Goal: Task Accomplishment & Management: Use online tool/utility

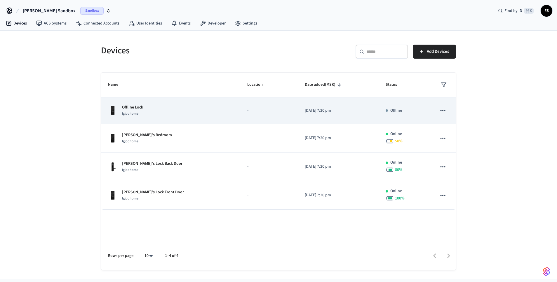
click at [182, 103] on td "Offline Lock Igloohome" at bounding box center [170, 110] width 139 height 27
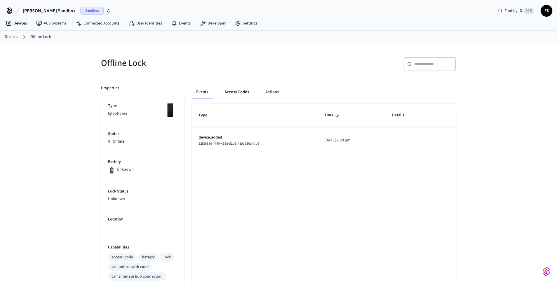
click at [238, 92] on button "Access Codes" at bounding box center [237, 92] width 34 height 14
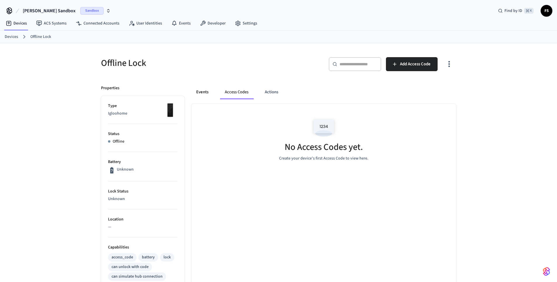
click at [206, 91] on button "Events" at bounding box center [202, 92] width 22 height 14
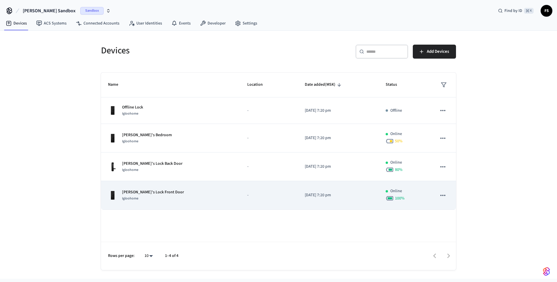
click at [194, 186] on td "Jane's Lock Front Door Igloohome" at bounding box center [170, 195] width 139 height 29
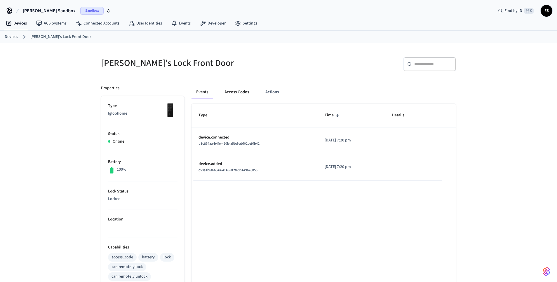
click at [243, 93] on button "Access Codes" at bounding box center [237, 92] width 34 height 14
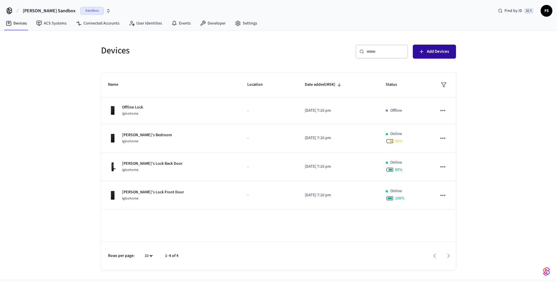
click at [427, 57] on button "Add Devices" at bounding box center [434, 52] width 43 height 14
click at [89, 8] on div "Sandbox" at bounding box center [95, 11] width 30 height 8
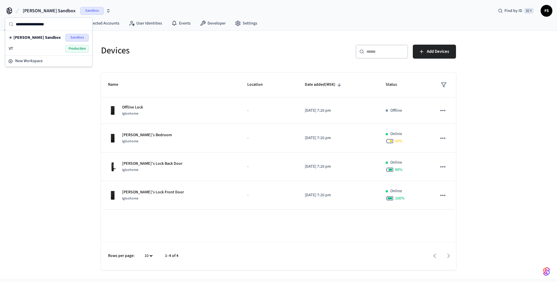
click at [35, 49] on div "VT Production" at bounding box center [49, 49] width 80 height 8
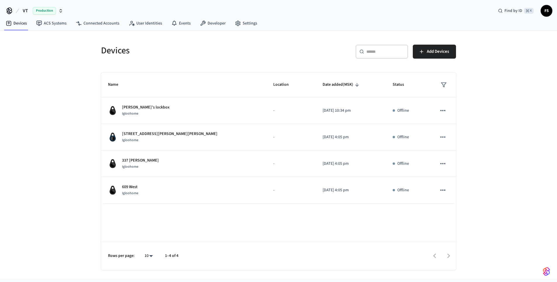
click at [58, 10] on icon "button" at bounding box center [60, 10] width 5 height 5
click at [32, 38] on span "[PERSON_NAME] Sandbox" at bounding box center [29, 38] width 45 height 6
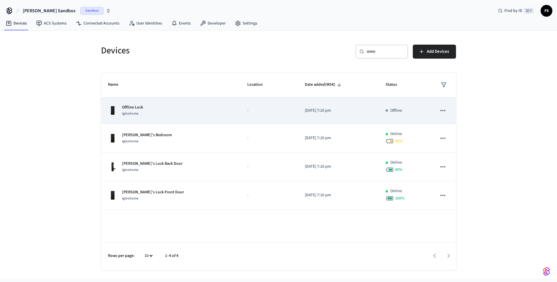
click at [159, 116] on div "Offline Lock Igloohome" at bounding box center [170, 110] width 125 height 12
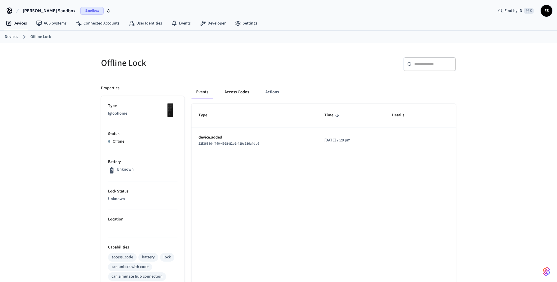
click at [233, 90] on button "Access Codes" at bounding box center [237, 92] width 34 height 14
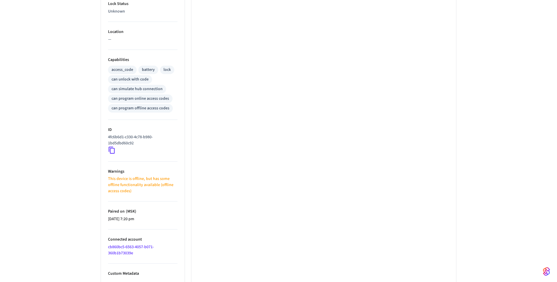
scroll to position [191, 0]
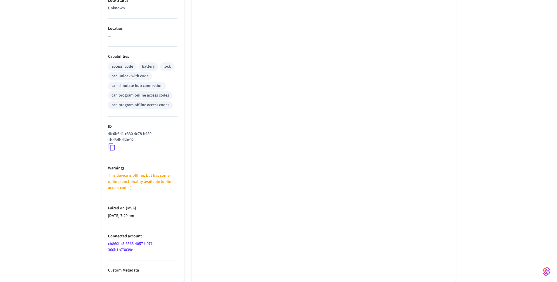
click at [144, 244] on link "cb860bc5-6563-4057-b071-360b1b73039e" at bounding box center [131, 247] width 46 height 12
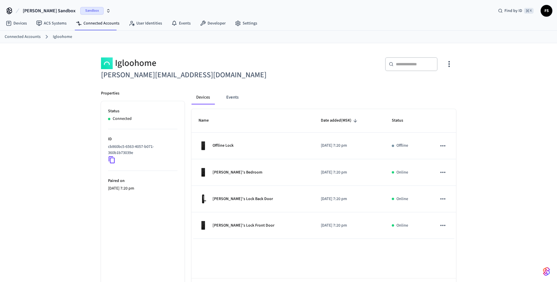
click at [34, 37] on link "Connected Accounts" at bounding box center [23, 37] width 36 height 6
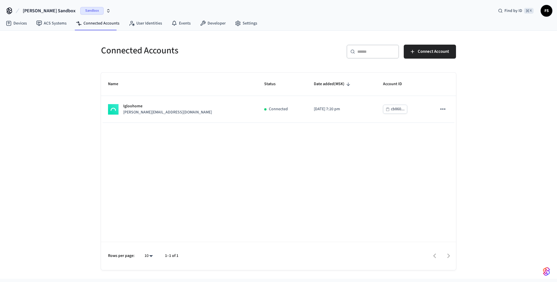
click at [47, 12] on span "[PERSON_NAME] Sandbox" at bounding box center [49, 10] width 53 height 7
click at [111, 158] on div "Name Status Date added (MSK) Account ID Igloohome jane@example.com Connected 20…" at bounding box center [278, 172] width 355 height 198
click at [209, 25] on link "Developer" at bounding box center [212, 23] width 35 height 11
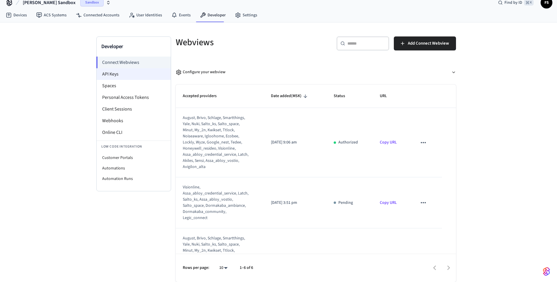
click at [139, 77] on li "API Keys" at bounding box center [134, 74] width 74 height 12
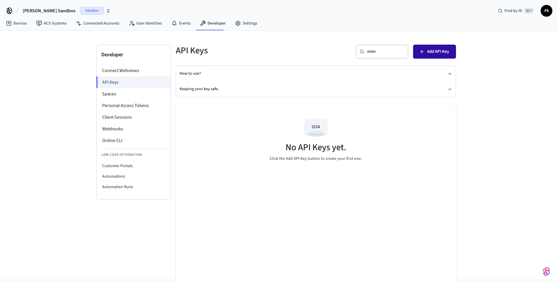
click at [422, 52] on icon "button" at bounding box center [422, 52] width 6 height 6
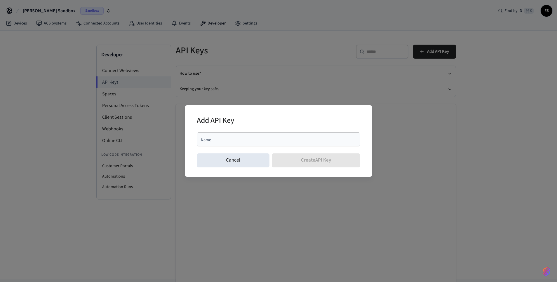
click at [273, 143] on div "Name" at bounding box center [278, 140] width 163 height 14
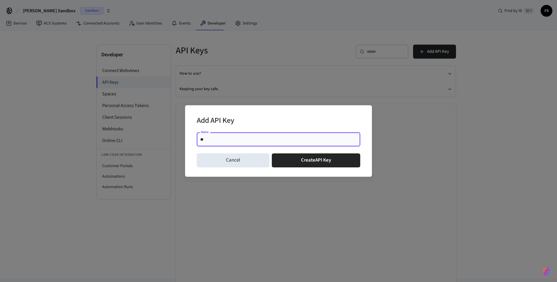
type input "***"
click button "Create API Key" at bounding box center [316, 161] width 89 height 14
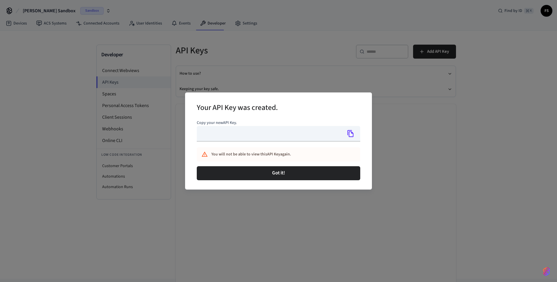
type input "**********"
click at [348, 135] on icon "Copy" at bounding box center [350, 133] width 6 height 7
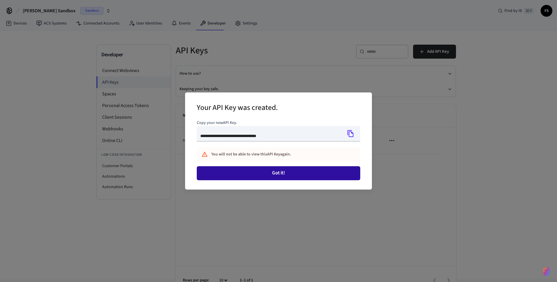
click at [331, 173] on button "Got it!" at bounding box center [278, 173] width 163 height 14
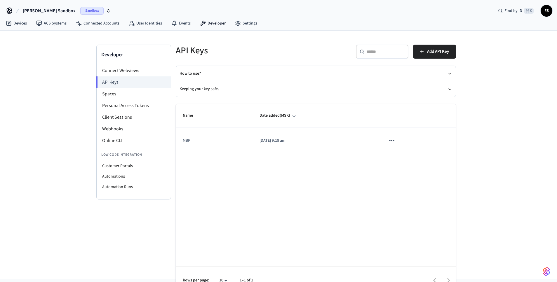
click at [543, 13] on span "FS" at bounding box center [546, 11] width 11 height 11
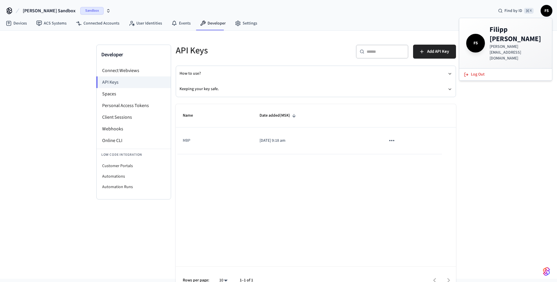
drag, startPoint x: 325, startPoint y: 38, endPoint x: 261, endPoint y: 26, distance: 65.3
click at [325, 38] on div "​ ​ Add API Key" at bounding box center [384, 51] width 144 height 26
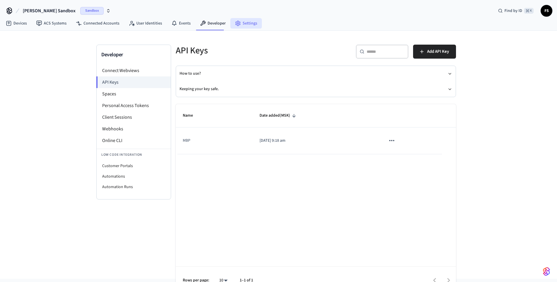
click at [243, 22] on link "Settings" at bounding box center [246, 23] width 32 height 11
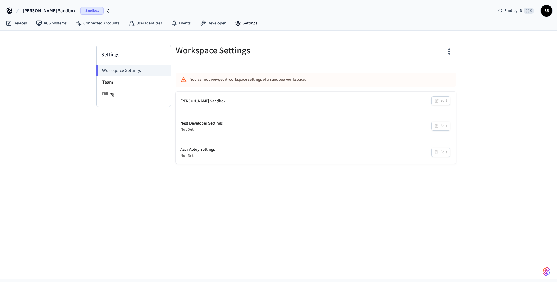
click at [10, 11] on icon at bounding box center [9, 10] width 9 height 9
click at [546, 271] on img "button" at bounding box center [546, 271] width 7 height 9
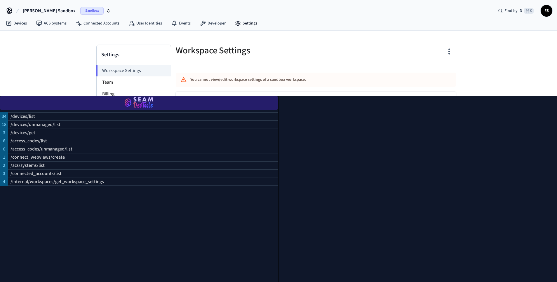
click at [142, 103] on img "button" at bounding box center [139, 103] width 264 height 16
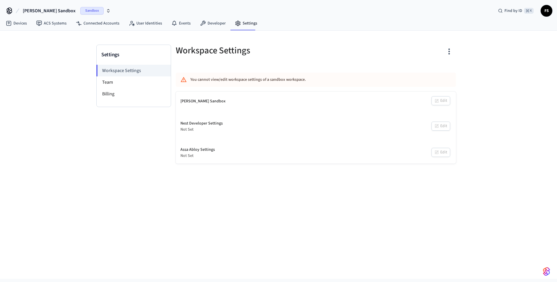
click at [548, 272] on img "button" at bounding box center [546, 271] width 7 height 9
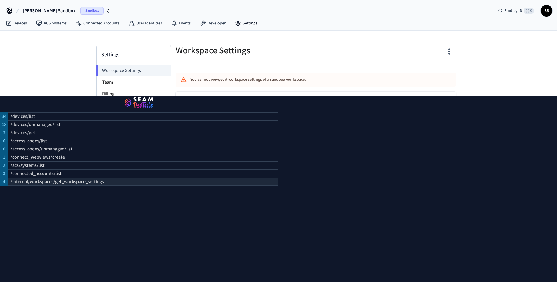
click at [139, 179] on div "/internal/workspaces/get_workspace_settings" at bounding box center [143, 182] width 270 height 8
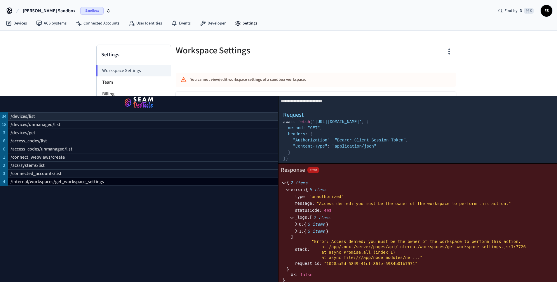
click at [130, 116] on div "/devices/list" at bounding box center [143, 116] width 270 height 8
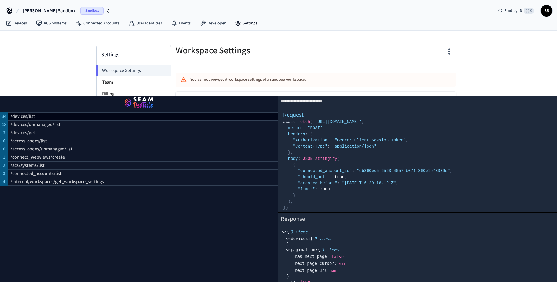
scroll to position [11, 0]
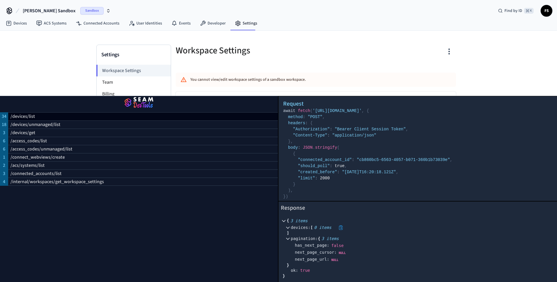
click at [287, 226] on icon at bounding box center [288, 228] width 4 height 4
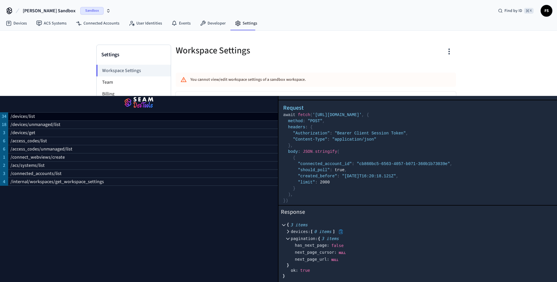
click at [288, 232] on icon at bounding box center [288, 232] width 4 height 4
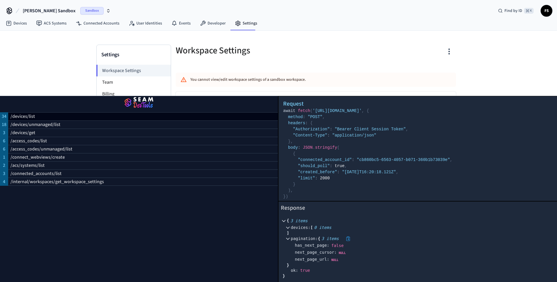
click at [288, 238] on icon at bounding box center [288, 239] width 4 height 4
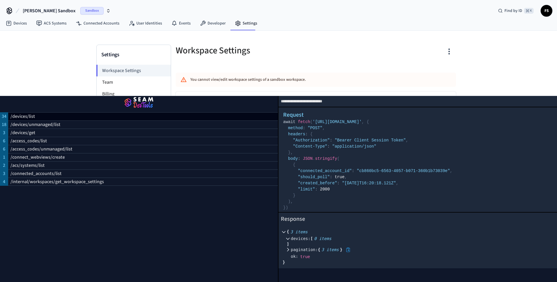
scroll to position [0, 0]
click at [288, 251] on icon at bounding box center [288, 250] width 4 height 4
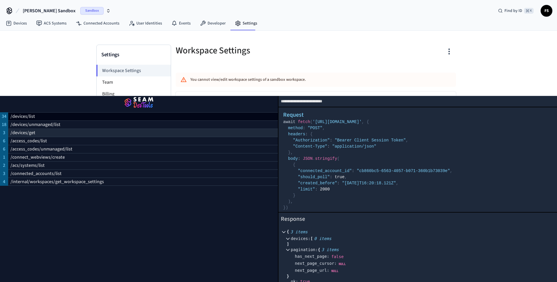
click at [93, 134] on div "/devices/get" at bounding box center [143, 133] width 270 height 8
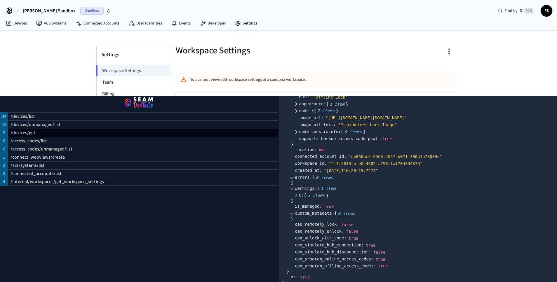
scroll to position [263, 0]
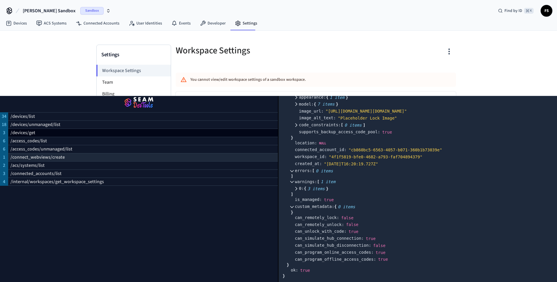
click at [211, 154] on div "/connect_webviews/create" at bounding box center [143, 157] width 270 height 8
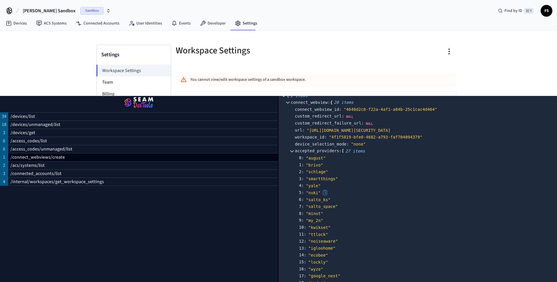
scroll to position [123, 0]
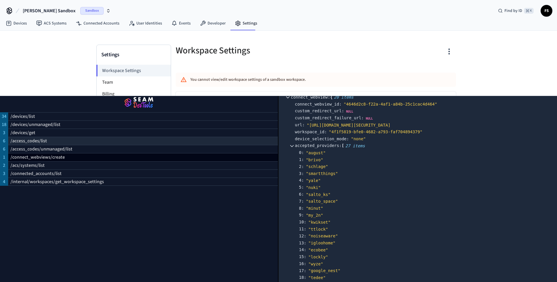
click at [108, 144] on div "/access_codes/list" at bounding box center [143, 141] width 270 height 8
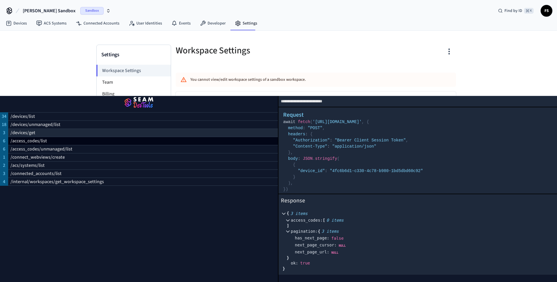
click at [118, 135] on div "/devices/get" at bounding box center [143, 133] width 270 height 8
select select "**********"
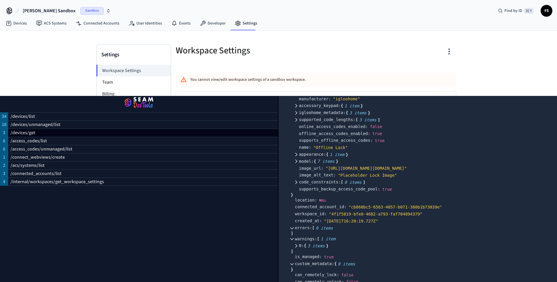
scroll to position [263, 0]
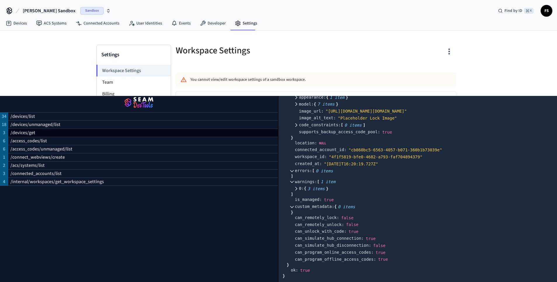
click at [530, 87] on div "Settings Workspace Settings Team Billing Workspace Settings You cannot view/edi…" at bounding box center [278, 155] width 557 height 248
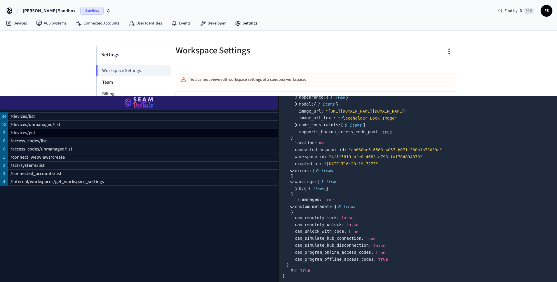
click at [146, 102] on img "button" at bounding box center [139, 103] width 264 height 16
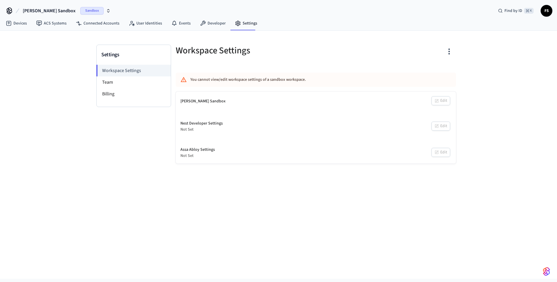
click at [106, 159] on div "Settings Workspace Settings Team Billing" at bounding box center [133, 104] width 75 height 119
click at [205, 26] on link "Developer" at bounding box center [212, 23] width 35 height 11
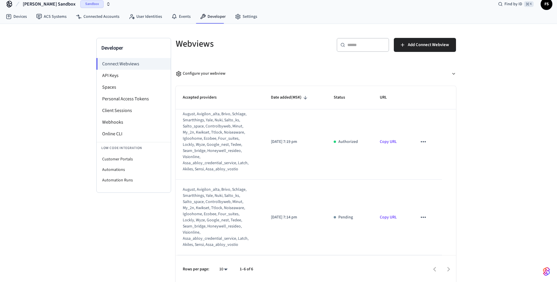
scroll to position [8, 0]
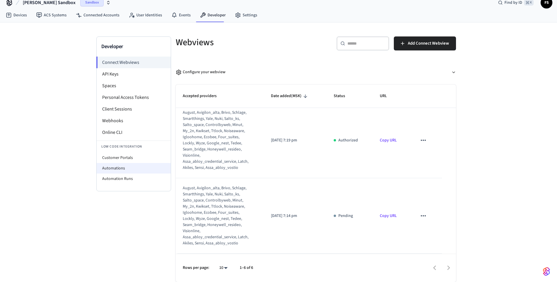
click at [140, 167] on li "Automations" at bounding box center [134, 168] width 74 height 11
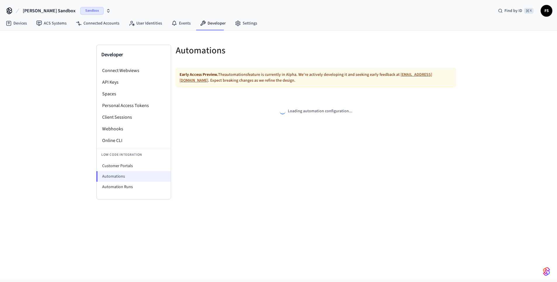
select select "**********"
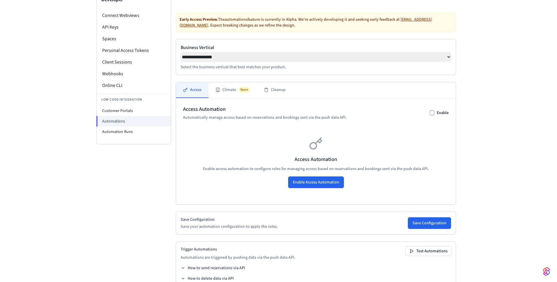
scroll to position [71, 0]
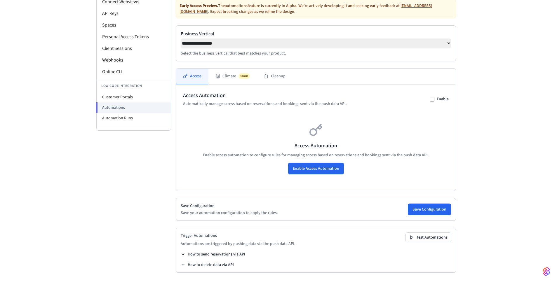
click at [208, 254] on button "How to send reservations via API" at bounding box center [213, 255] width 65 height 6
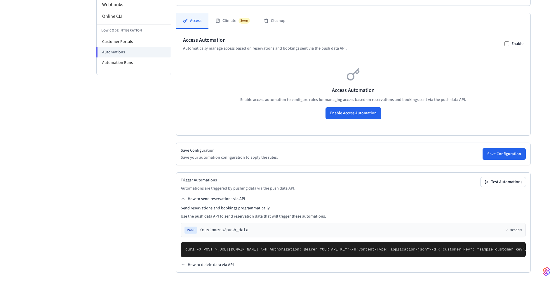
scroll to position [252, 0]
click at [221, 266] on button "How to delete data via API" at bounding box center [207, 265] width 53 height 6
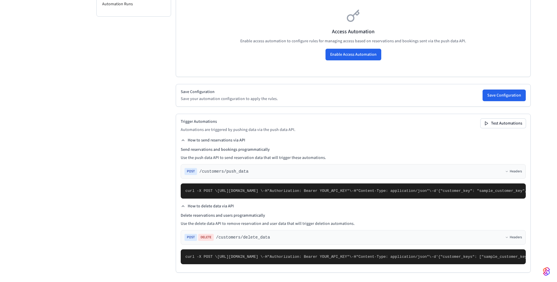
scroll to position [265, 0]
click at [480, 119] on button "Test Automations" at bounding box center [502, 123] width 45 height 9
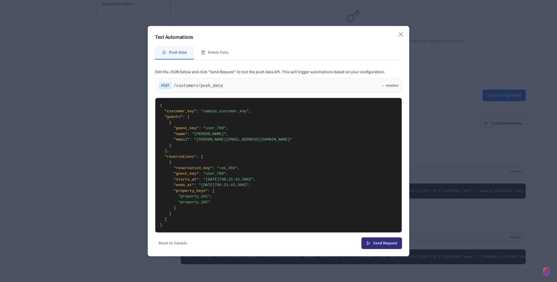
click at [372, 243] on button "Send Request" at bounding box center [381, 244] width 41 height 12
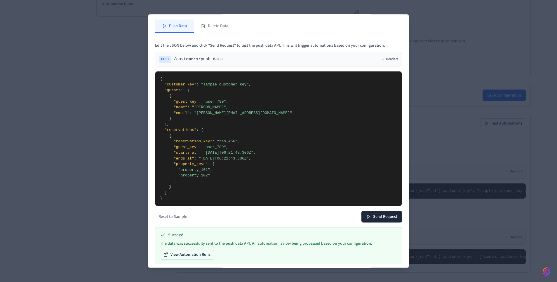
scroll to position [18, 0]
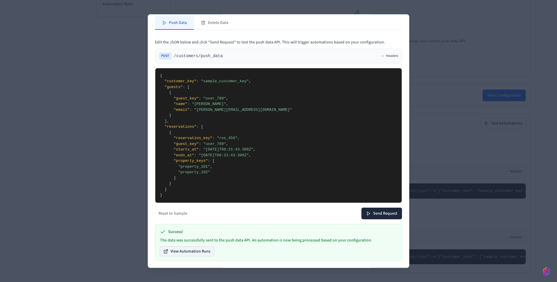
click at [208, 250] on button "View Automation Runs" at bounding box center [187, 251] width 54 height 9
click at [238, 150] on textarea "**********" at bounding box center [278, 135] width 246 height 135
type textarea "**********"
click at [395, 215] on button "Send Request" at bounding box center [381, 214] width 41 height 12
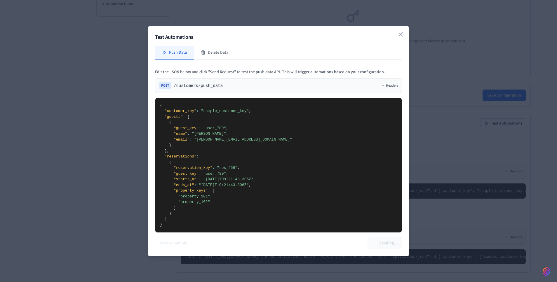
scroll to position [0, 0]
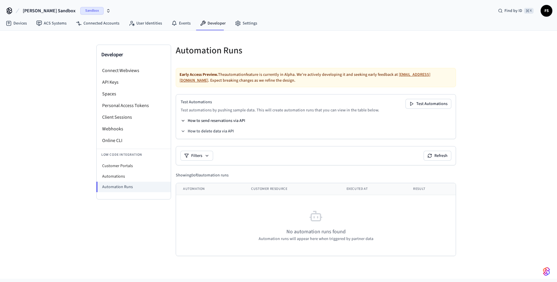
click at [232, 122] on button "How to send reservations via API" at bounding box center [213, 121] width 65 height 6
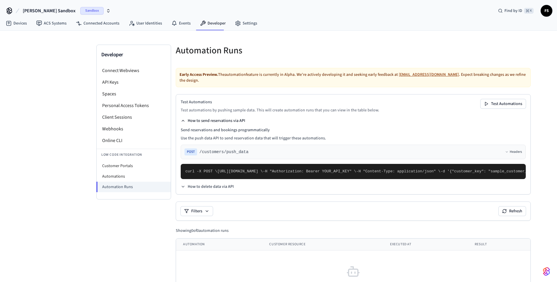
click at [232, 122] on button "How to send reservations via API" at bounding box center [213, 121] width 65 height 6
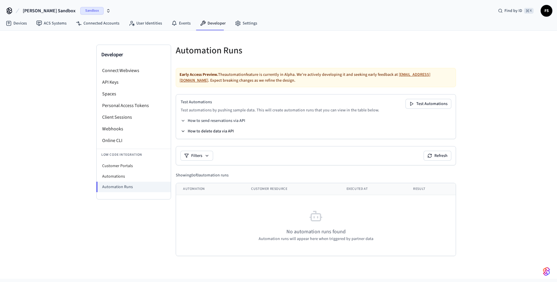
click at [227, 133] on button "How to delete data via API" at bounding box center [207, 131] width 53 height 6
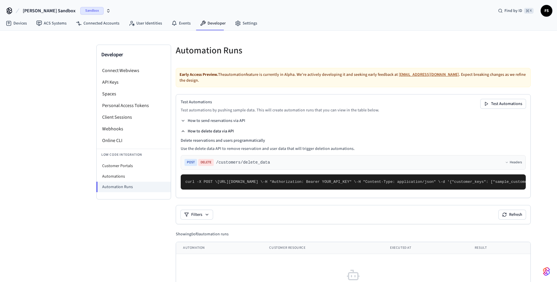
click at [227, 133] on button "How to delete data via API" at bounding box center [207, 131] width 53 height 6
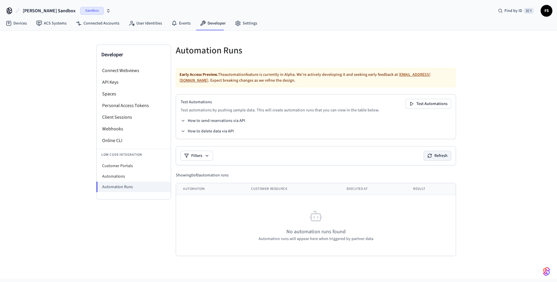
click at [433, 157] on button "Refresh" at bounding box center [437, 155] width 27 height 9
click at [442, 158] on button "Refresh" at bounding box center [437, 155] width 27 height 9
click at [146, 177] on li "Automations" at bounding box center [134, 176] width 74 height 11
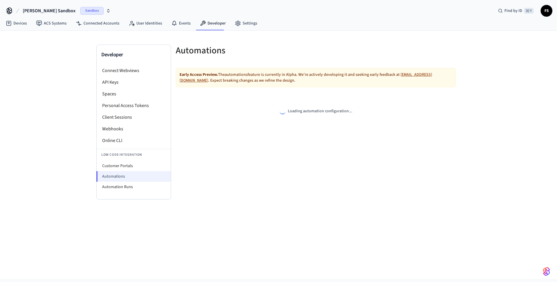
select select "**********"
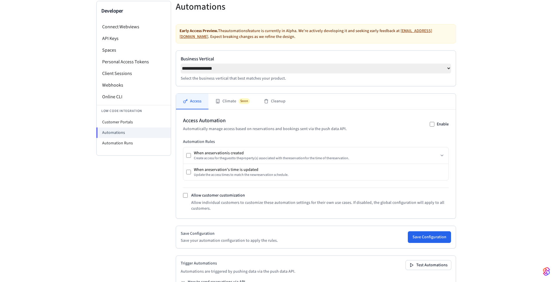
scroll to position [43, 0]
click at [437, 157] on div "When a reservation is created Create access for the guest to the property (s) a…" at bounding box center [315, 156] width 265 height 16
click at [442, 157] on icon at bounding box center [442, 156] width 5 height 5
click at [442, 158] on icon at bounding box center [442, 156] width 5 height 5
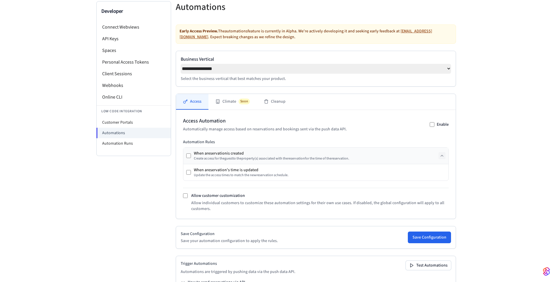
click at [442, 158] on icon at bounding box center [442, 156] width 5 height 5
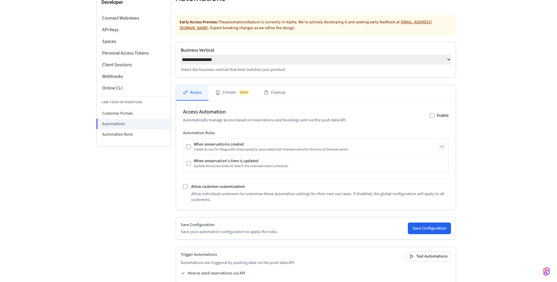
scroll to position [74, 0]
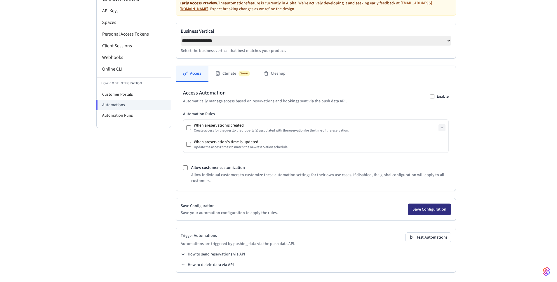
click at [418, 208] on button "Save Configuration" at bounding box center [429, 210] width 43 height 12
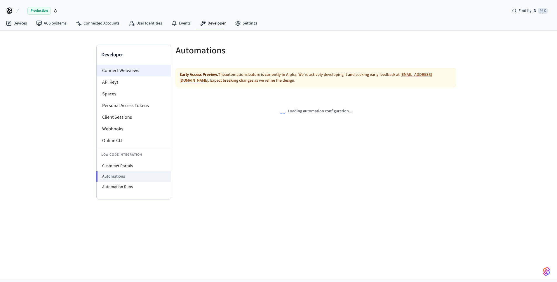
select select "**********"
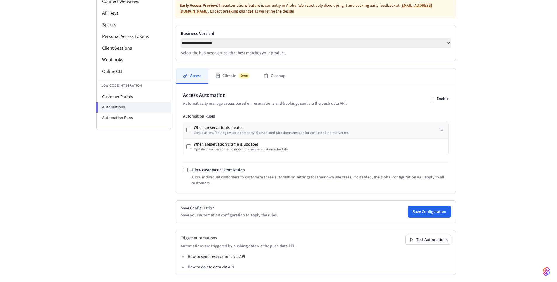
scroll to position [74, 0]
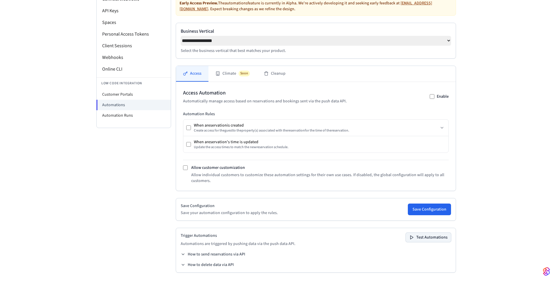
click at [427, 238] on button "Test Automations" at bounding box center [428, 237] width 45 height 9
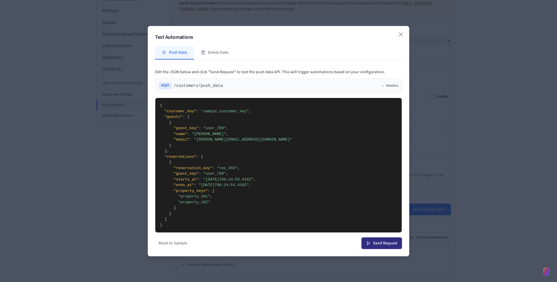
click at [379, 244] on button "Send Request" at bounding box center [381, 244] width 41 height 12
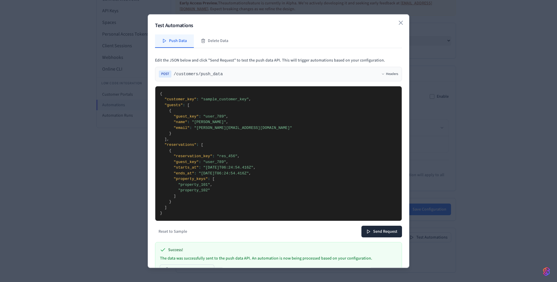
scroll to position [18, 0]
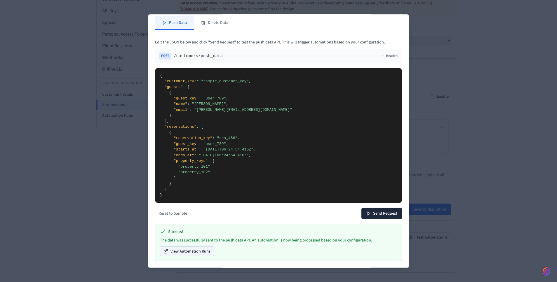
click at [193, 252] on button "View Automation Runs" at bounding box center [187, 251] width 54 height 9
click at [172, 214] on button "Reset to Sample" at bounding box center [173, 213] width 36 height 9
click at [212, 20] on button "Delete Data" at bounding box center [214, 22] width 41 height 13
type textarea "**********"
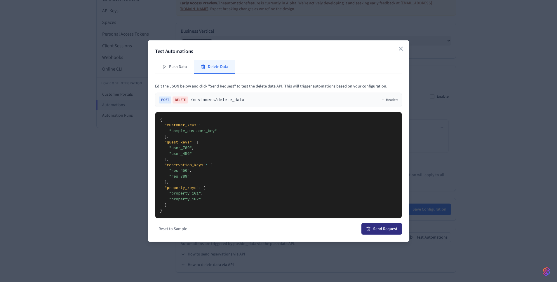
click at [389, 230] on button "Send Request" at bounding box center [381, 229] width 41 height 12
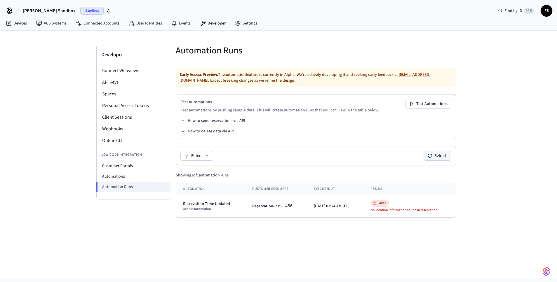
click at [438, 155] on button "Refresh" at bounding box center [437, 155] width 27 height 9
click at [424, 104] on button "Test Automations" at bounding box center [428, 103] width 45 height 9
click at [26, 24] on link "Devices" at bounding box center [16, 23] width 30 height 11
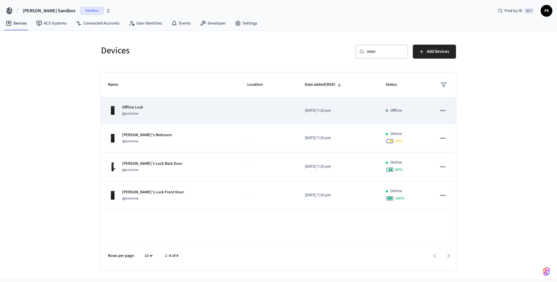
click at [201, 115] on div "Offline Lock Igloohome" at bounding box center [170, 110] width 125 height 12
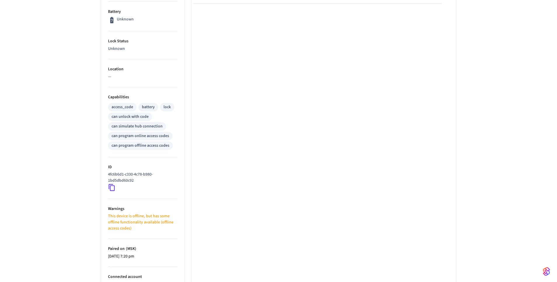
scroll to position [191, 0]
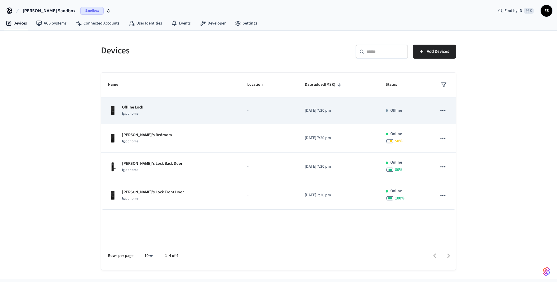
click at [442, 110] on icon "sticky table" at bounding box center [443, 111] width 8 height 8
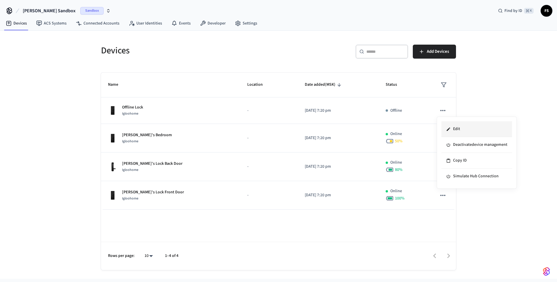
click at [457, 128] on li "Edit" at bounding box center [476, 129] width 71 height 16
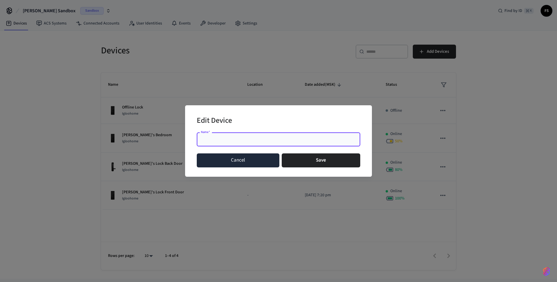
click at [253, 162] on button "Cancel" at bounding box center [238, 161] width 83 height 14
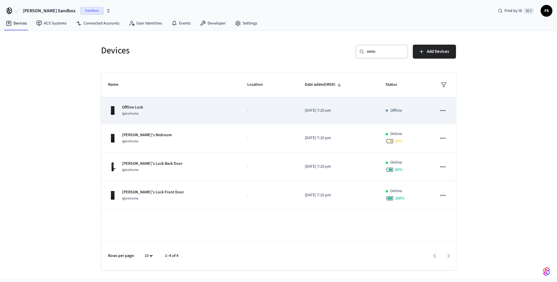
click at [444, 109] on icon "sticky table" at bounding box center [443, 111] width 8 height 8
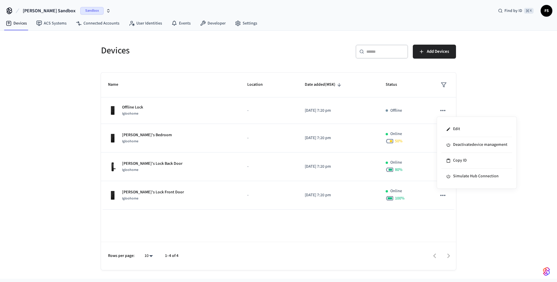
click at [327, 214] on div at bounding box center [278, 141] width 557 height 282
click at [40, 7] on span "[PERSON_NAME] Sandbox" at bounding box center [49, 10] width 53 height 7
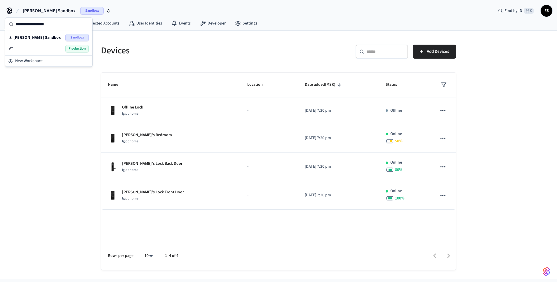
click at [48, 47] on div "VT Production" at bounding box center [49, 49] width 80 height 8
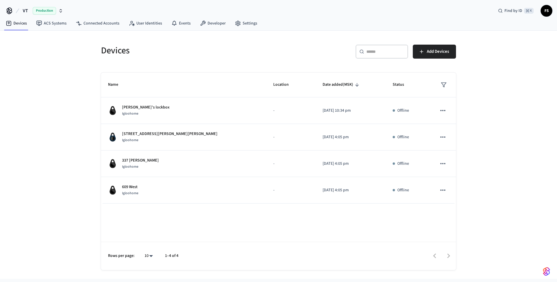
click at [45, 10] on span "Production" at bounding box center [44, 11] width 23 height 8
click at [45, 38] on div "[PERSON_NAME] Sandbox Sandbox" at bounding box center [47, 38] width 80 height 8
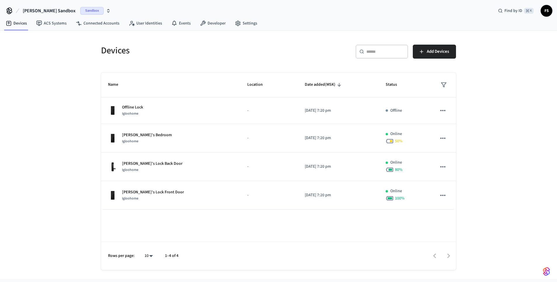
click at [544, 9] on span "FS" at bounding box center [546, 11] width 11 height 11
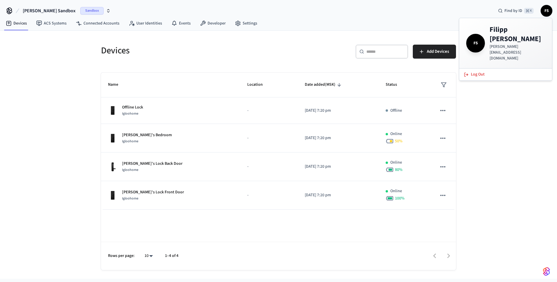
click at [262, 57] on div "Devices" at bounding box center [184, 51] width 181 height 26
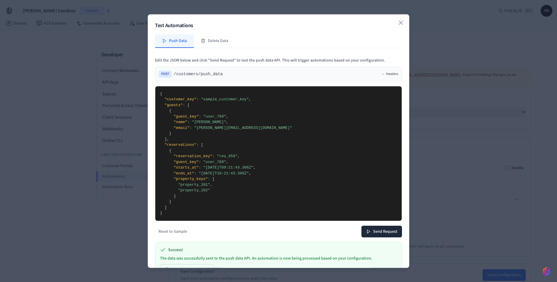
select select "**********"
